Goal: Information Seeking & Learning: Learn about a topic

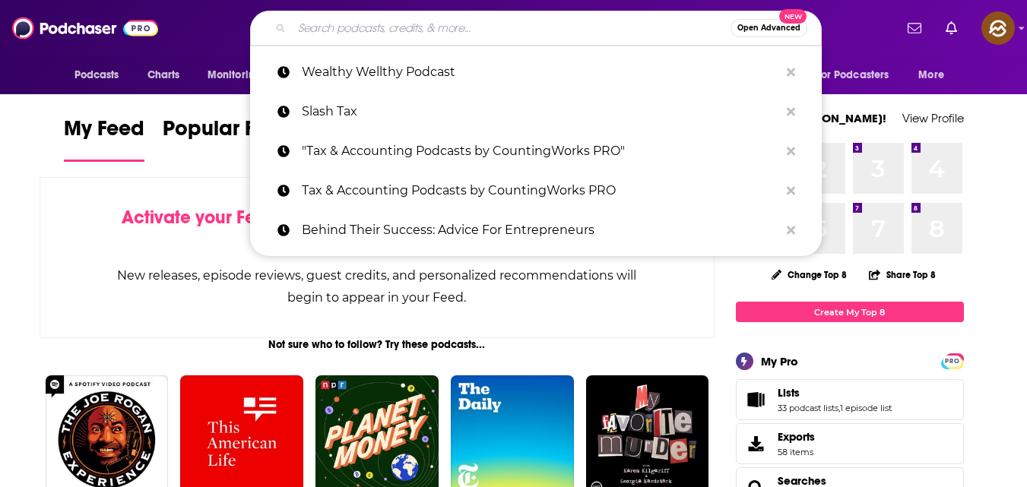
click at [402, 24] on input "Search podcasts, credits, & more..." at bounding box center [511, 28] width 438 height 24
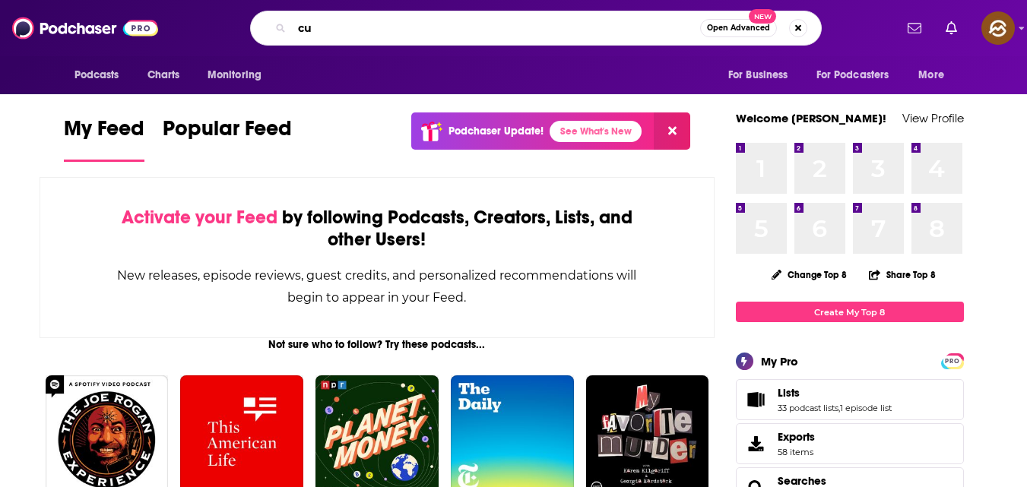
type input "c"
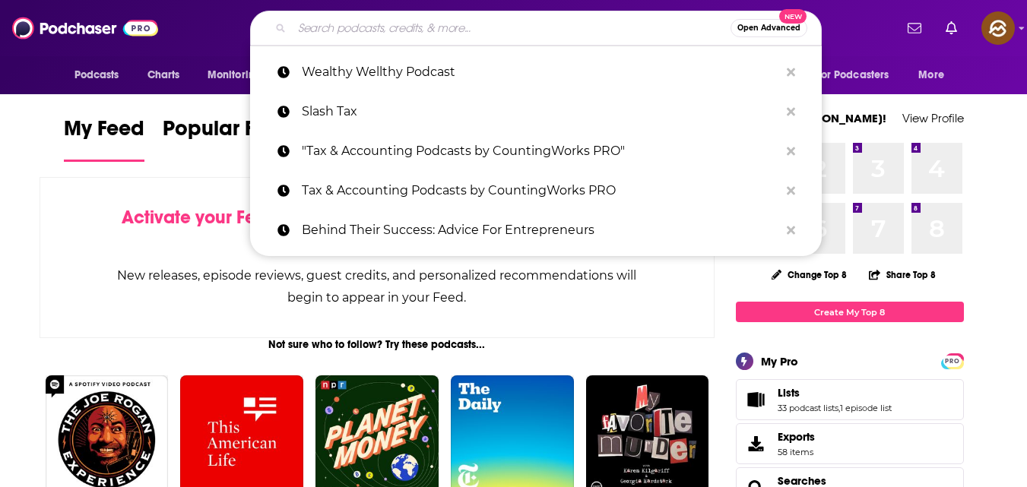
type input "b"
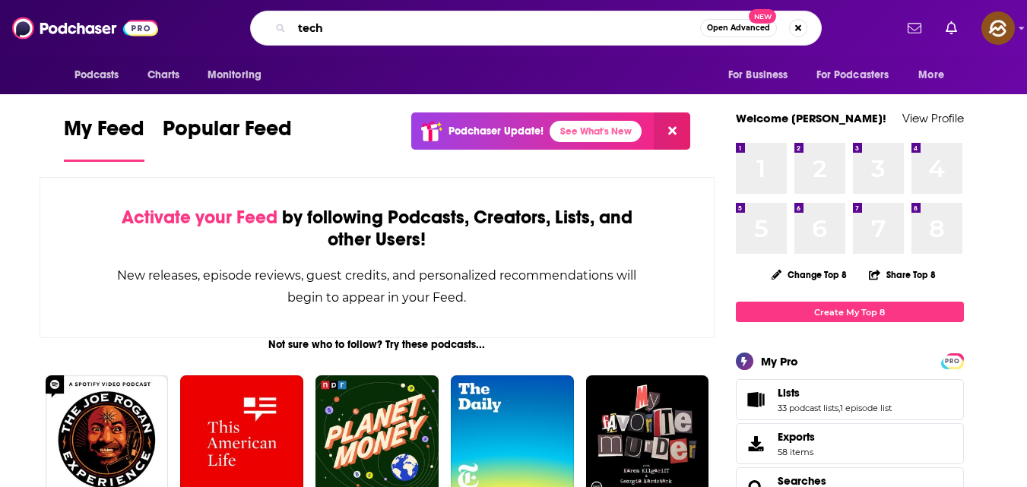
type input "tech"
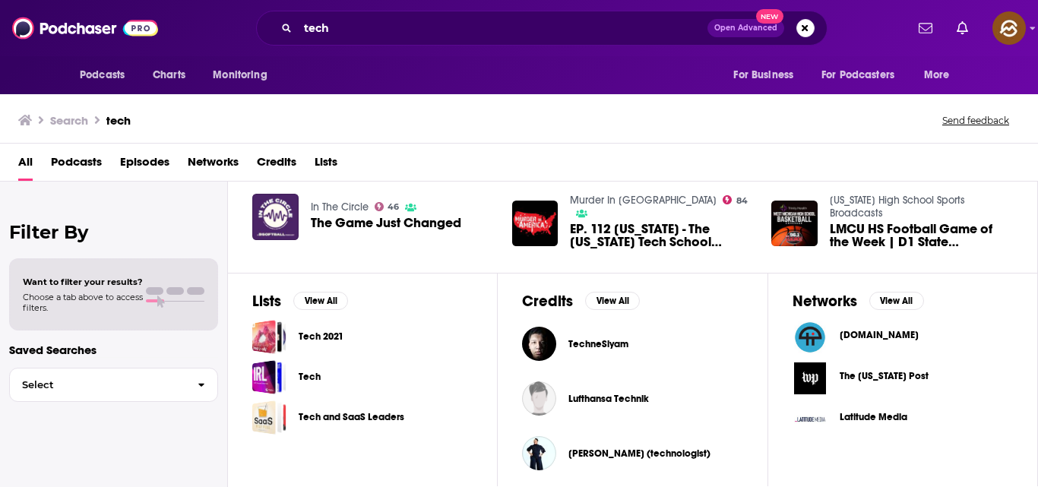
scroll to position [366, 0]
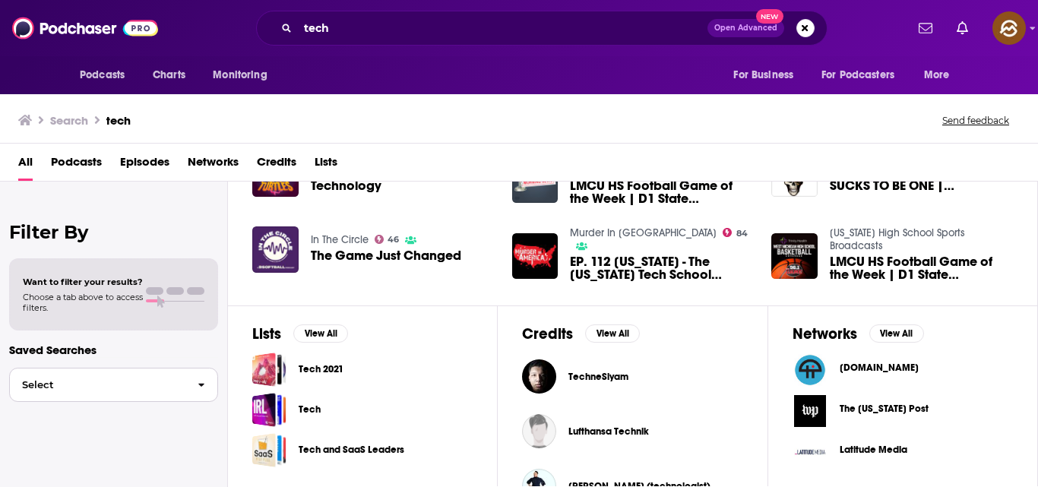
click at [202, 390] on icon "button" at bounding box center [201, 385] width 7 height 11
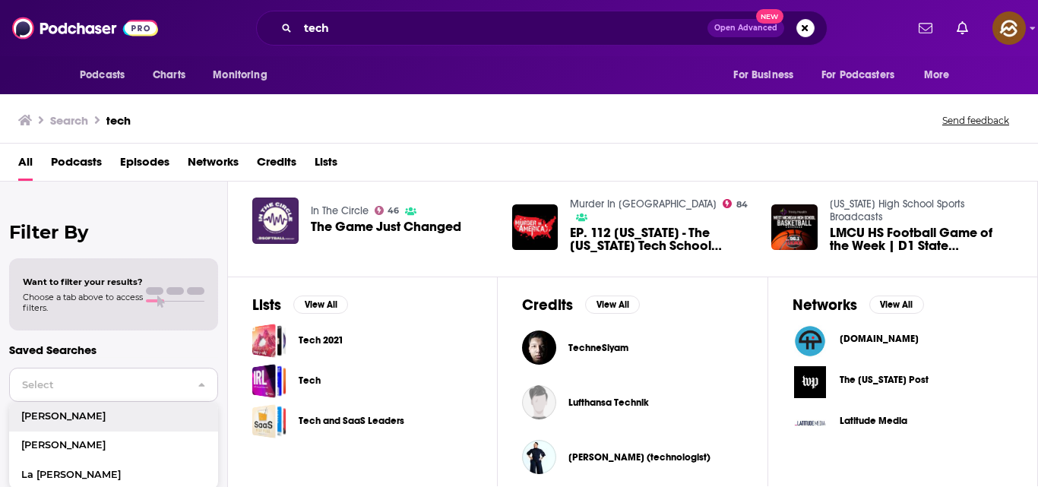
scroll to position [394, 0]
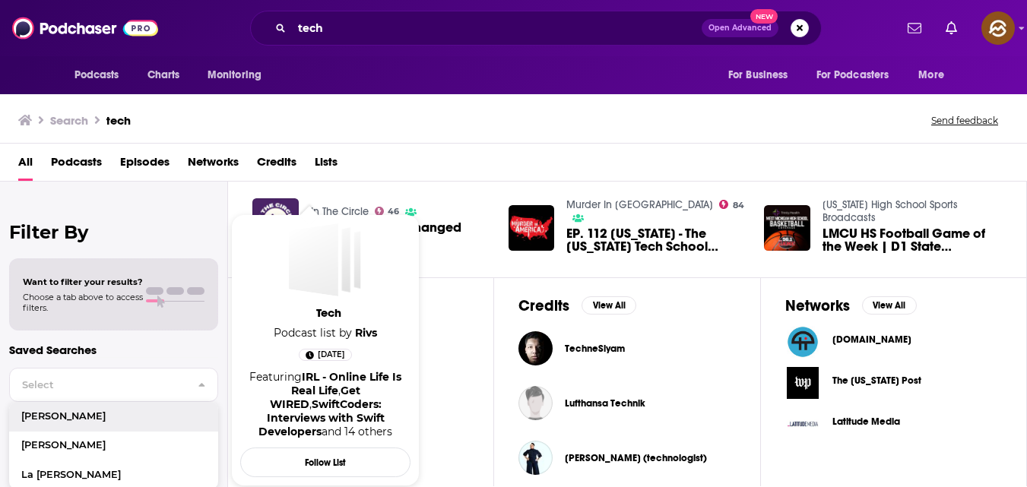
click at [338, 384] on span "," at bounding box center [339, 391] width 2 height 14
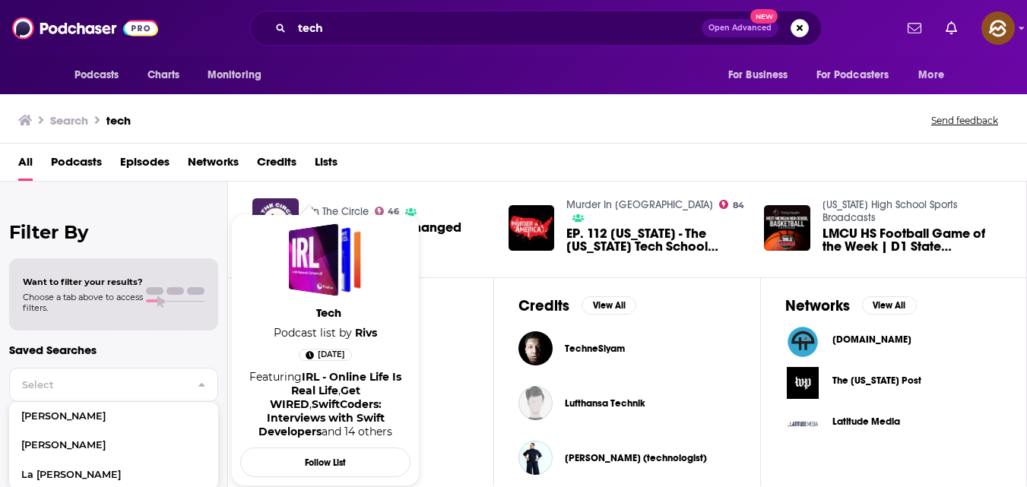
click at [423, 382] on div "Tech" at bounding box center [360, 382] width 217 height 34
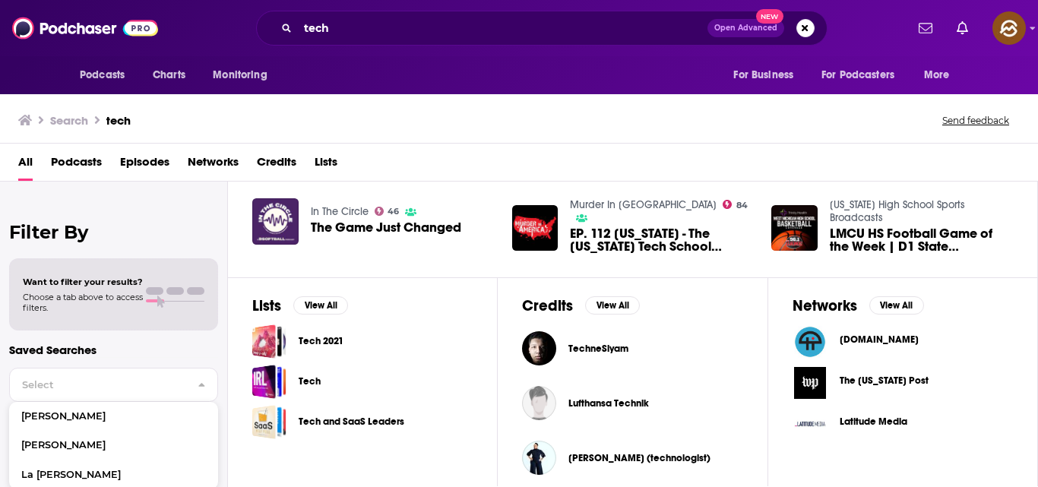
click at [322, 383] on div "Tech" at bounding box center [362, 382] width 220 height 34
